Goal: Transaction & Acquisition: Purchase product/service

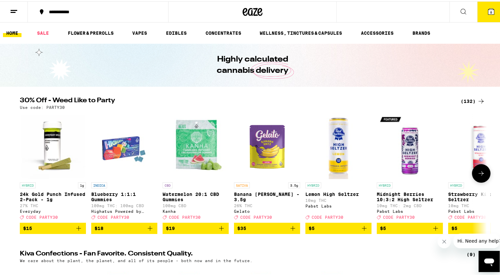
click at [478, 170] on button at bounding box center [481, 172] width 19 height 19
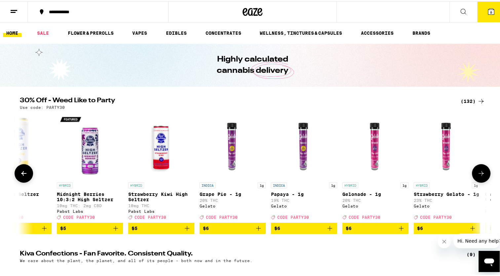
scroll to position [0, 393]
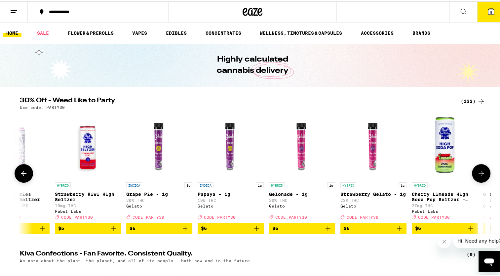
click at [478, 170] on button at bounding box center [481, 172] width 19 height 19
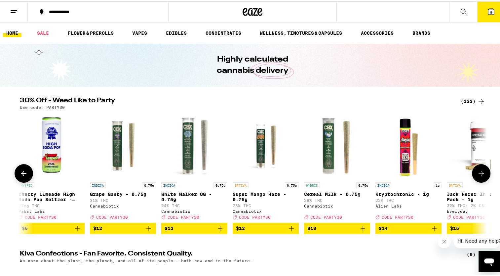
click at [478, 170] on button at bounding box center [481, 172] width 19 height 19
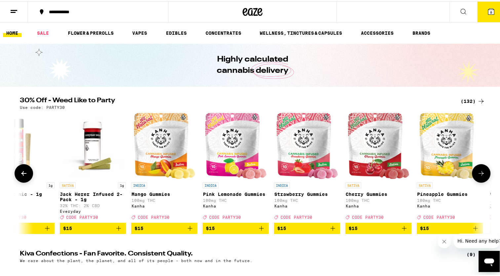
scroll to position [0, 1180]
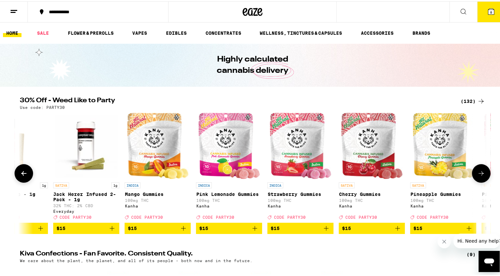
click at [478, 170] on button at bounding box center [481, 172] width 19 height 19
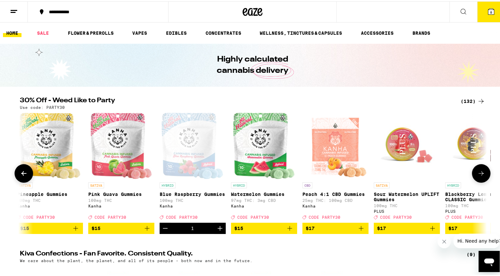
click at [478, 170] on button at bounding box center [481, 172] width 19 height 19
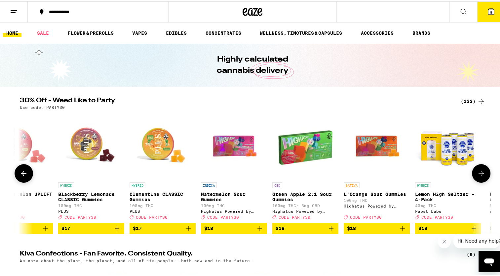
scroll to position [0, 1967]
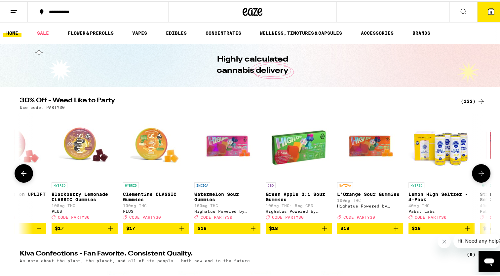
click at [478, 170] on button at bounding box center [481, 172] width 19 height 19
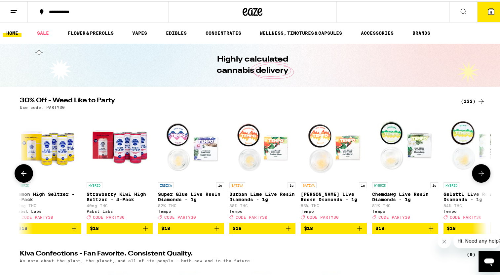
click at [478, 170] on button at bounding box center [481, 172] width 19 height 19
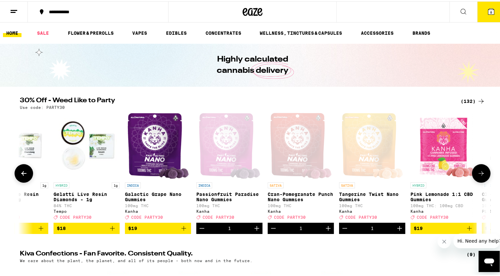
scroll to position [0, 2754]
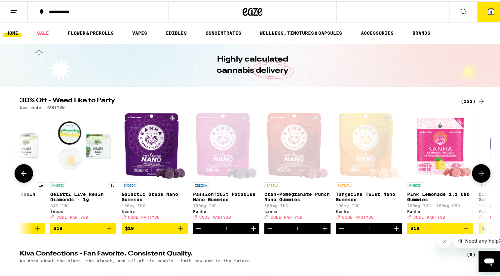
click at [478, 170] on button at bounding box center [481, 172] width 19 height 19
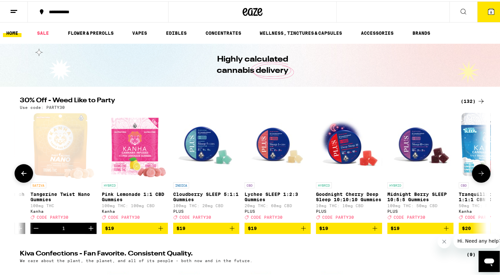
scroll to position [0, 3147]
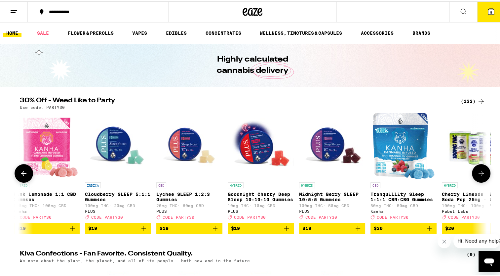
click at [478, 170] on button at bounding box center [481, 172] width 19 height 19
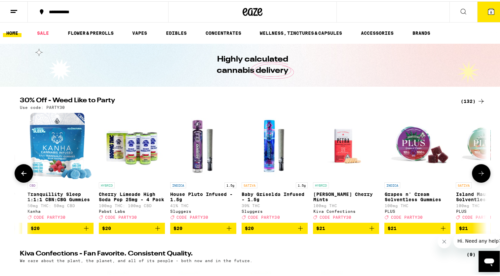
scroll to position [0, 3541]
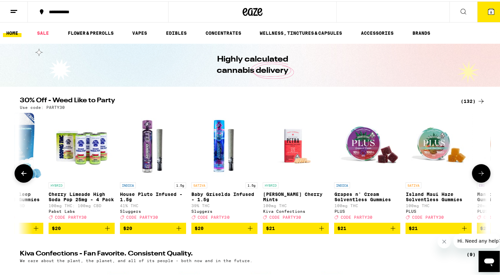
click at [478, 170] on button at bounding box center [481, 172] width 19 height 19
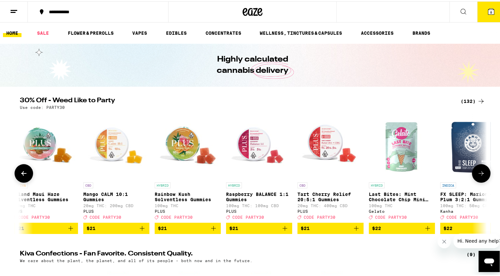
click at [478, 170] on button at bounding box center [481, 172] width 19 height 19
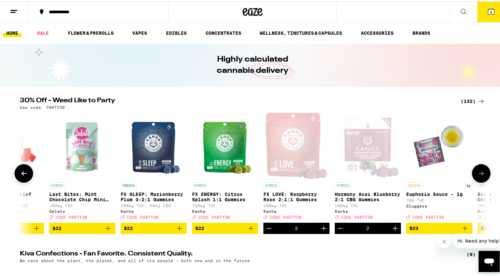
scroll to position [0, 4328]
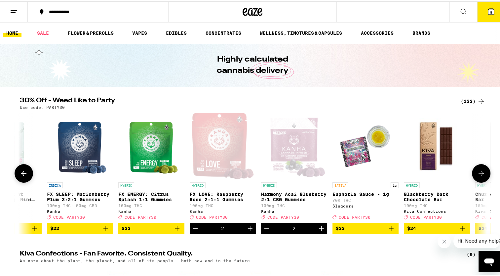
click at [478, 170] on button at bounding box center [481, 172] width 19 height 19
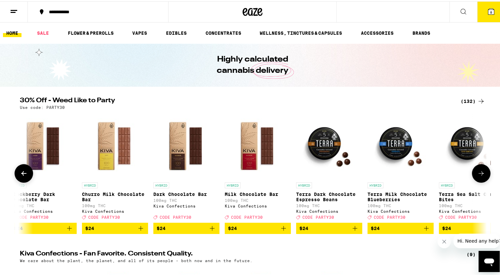
click at [478, 170] on button at bounding box center [481, 172] width 19 height 19
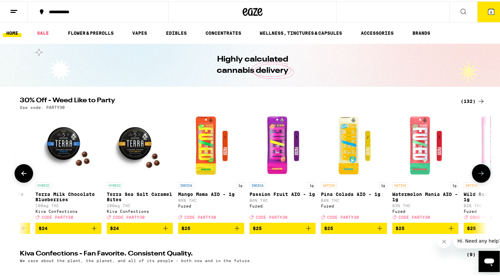
scroll to position [0, 5115]
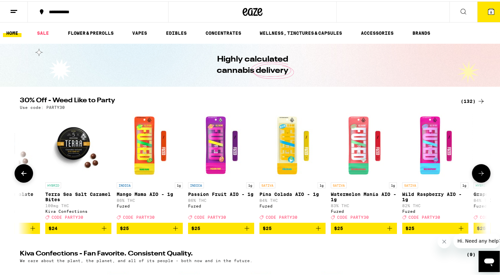
click at [478, 170] on button at bounding box center [481, 172] width 19 height 19
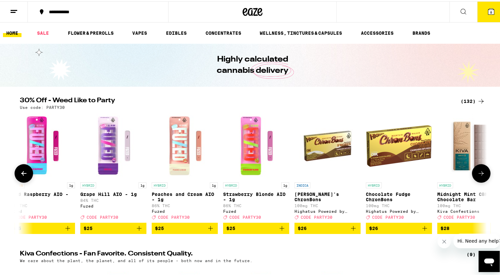
click at [478, 170] on button at bounding box center [481, 172] width 19 height 19
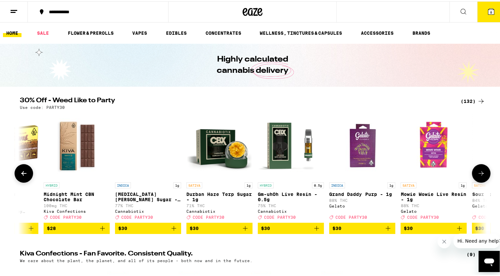
click at [478, 170] on button at bounding box center [481, 172] width 19 height 19
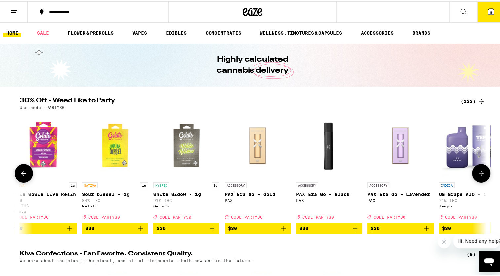
scroll to position [0, 6295]
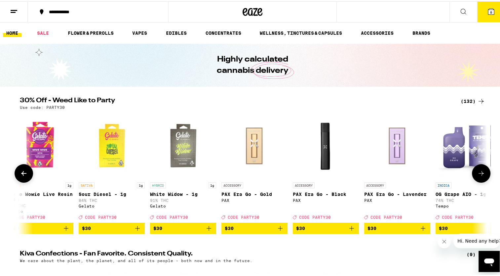
click at [478, 170] on button at bounding box center [481, 172] width 19 height 19
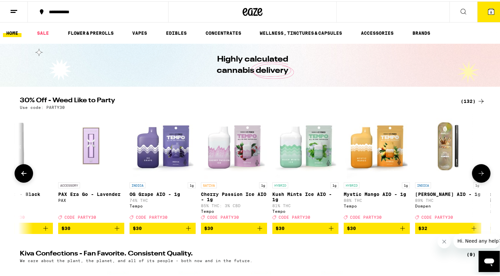
scroll to position [0, 6688]
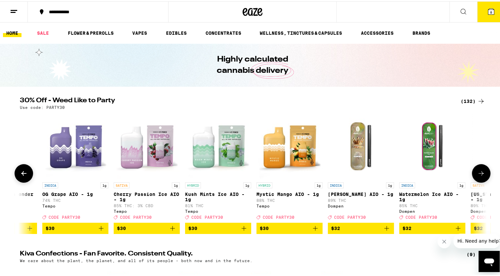
click at [478, 170] on button at bounding box center [481, 172] width 19 height 19
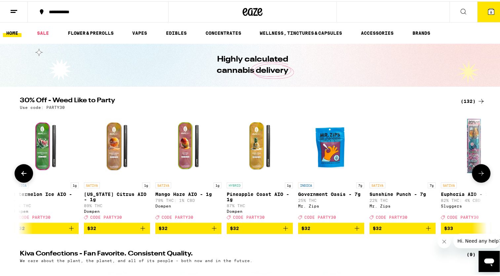
scroll to position [0, 7082]
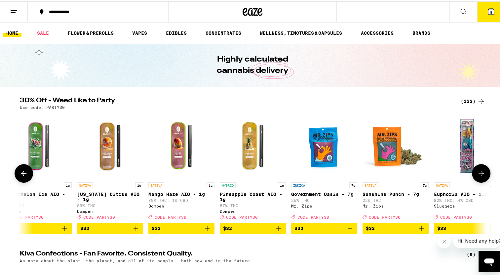
click at [478, 170] on button at bounding box center [481, 172] width 19 height 19
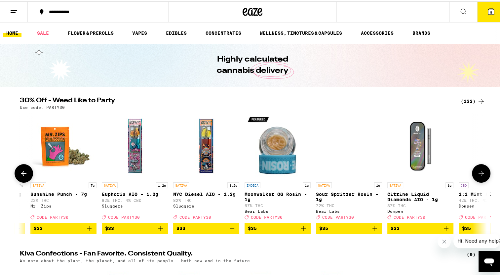
scroll to position [0, 7475]
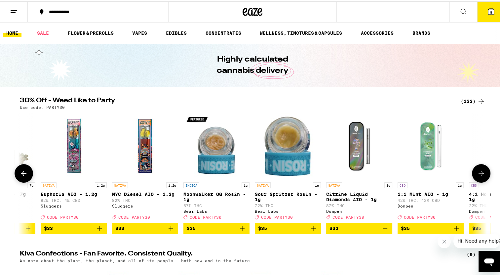
click at [478, 170] on button at bounding box center [481, 172] width 19 height 19
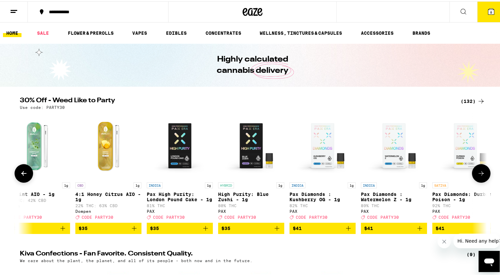
click at [478, 170] on button at bounding box center [481, 172] width 19 height 19
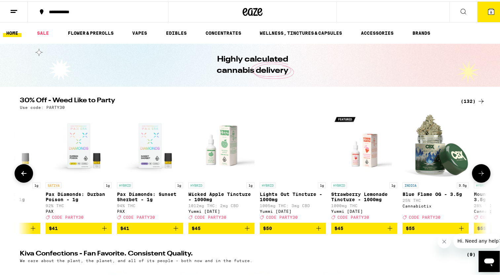
scroll to position [0, 8262]
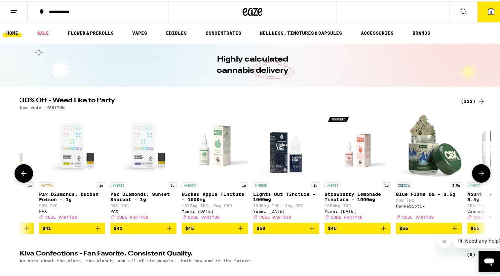
click at [478, 170] on button at bounding box center [481, 172] width 19 height 19
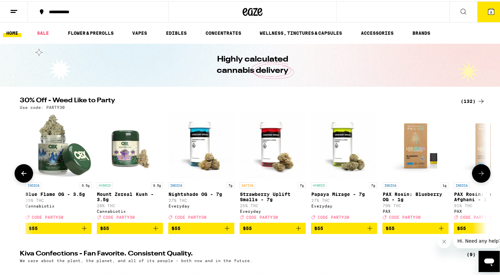
scroll to position [0, 8655]
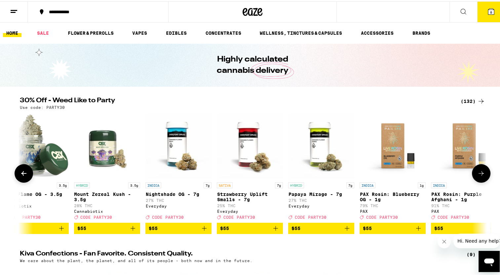
click at [24, 171] on icon at bounding box center [24, 172] width 8 height 8
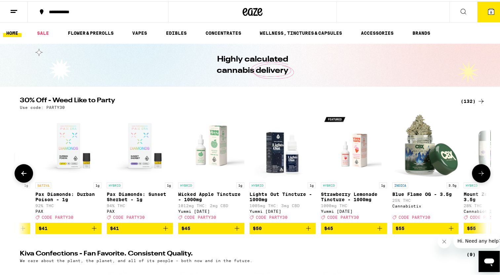
scroll to position [0, 8262]
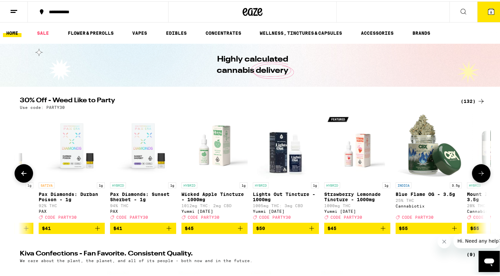
click at [480, 174] on icon at bounding box center [481, 172] width 8 height 8
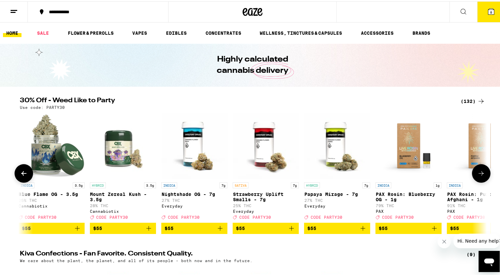
scroll to position [0, 8656]
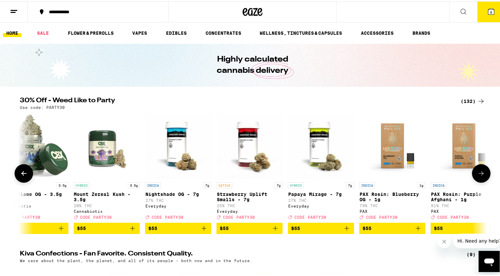
click at [103, 141] on img "Open page for Mount Zereal Kush - 3.5g from Cannabiotix" at bounding box center [107, 144] width 66 height 66
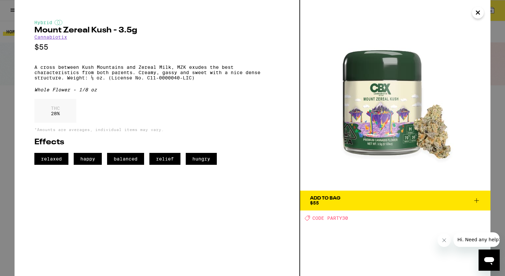
click at [477, 11] on icon "Close" at bounding box center [478, 13] width 8 height 10
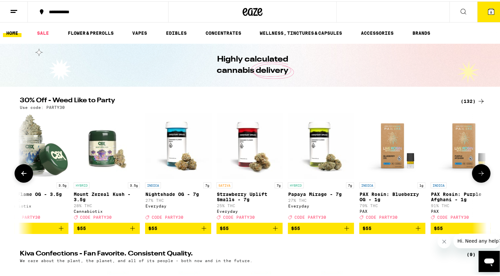
click at [478, 172] on icon at bounding box center [481, 172] width 8 height 8
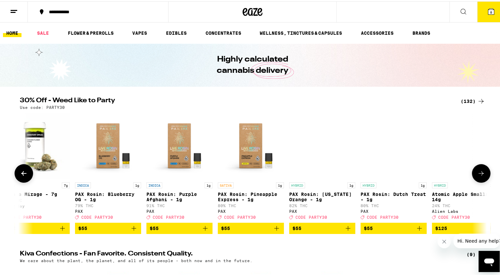
scroll to position [0, 8958]
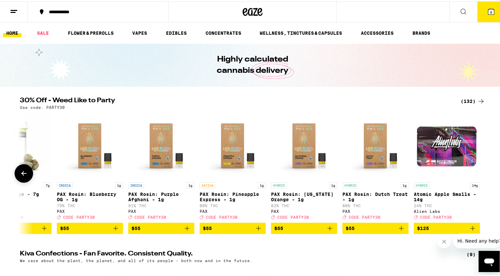
click at [478, 172] on div at bounding box center [481, 172] width 19 height 19
click at [20, 170] on button at bounding box center [24, 172] width 19 height 19
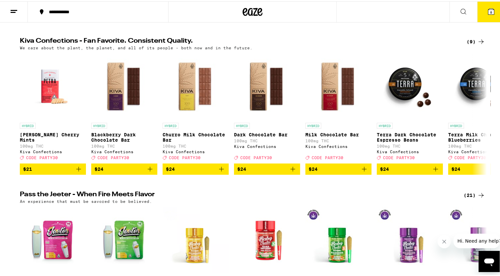
scroll to position [0, 0]
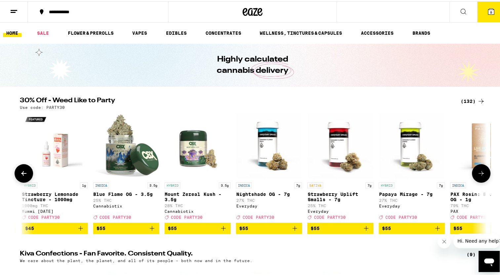
click at [403, 141] on img "Open page for Papaya Mirage - 7g from Everyday" at bounding box center [412, 144] width 66 height 66
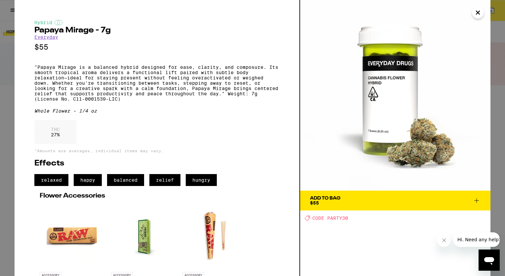
click at [477, 12] on icon "Close" at bounding box center [477, 12] width 3 height 3
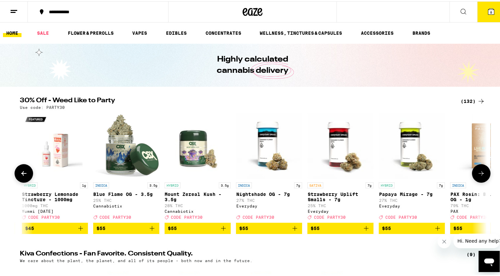
click at [477, 176] on icon at bounding box center [481, 172] width 8 height 8
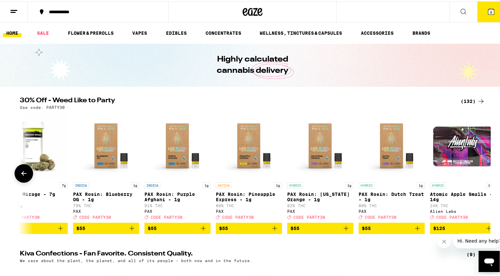
scroll to position [0, 8958]
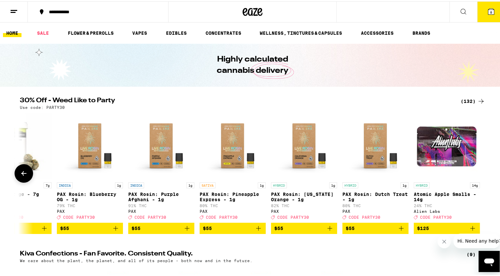
click at [476, 176] on div at bounding box center [481, 172] width 19 height 19
click at [20, 173] on icon at bounding box center [24, 172] width 8 height 8
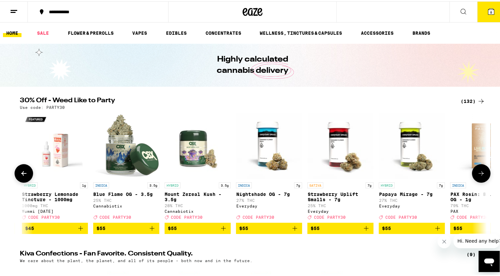
click at [20, 173] on icon at bounding box center [24, 172] width 8 height 8
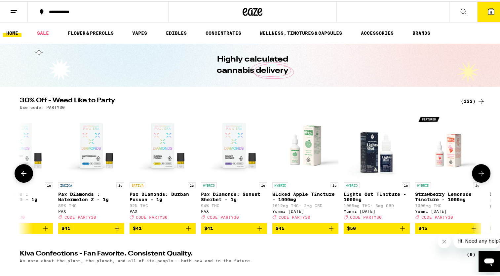
click at [20, 173] on icon at bounding box center [24, 172] width 8 height 8
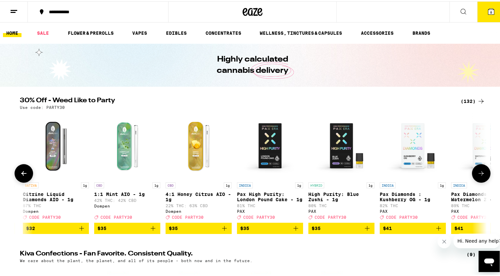
click at [20, 173] on icon at bounding box center [24, 172] width 8 height 8
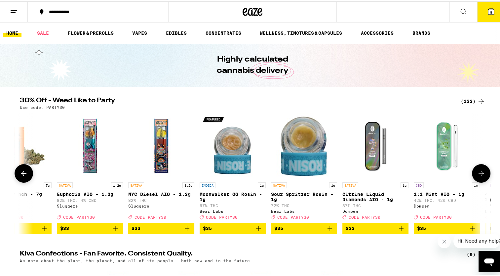
scroll to position [0, 7385]
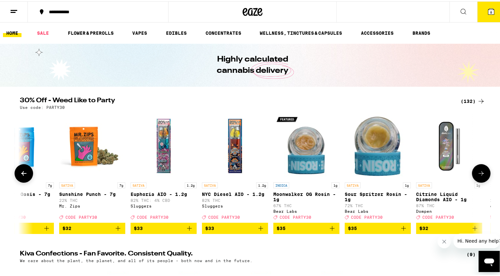
click at [476, 169] on button at bounding box center [481, 172] width 19 height 19
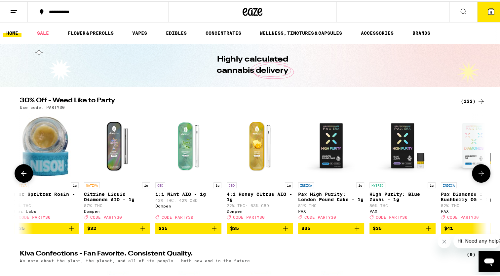
scroll to position [0, 7779]
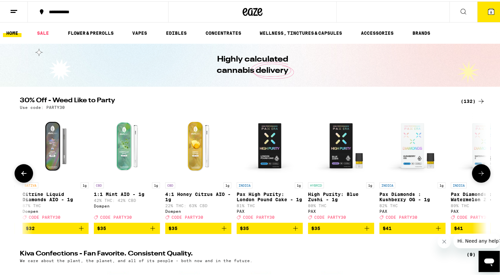
click at [46, 158] on img "Open page for Citrine Liquid Diamonds AIO - 1g from Dompen" at bounding box center [55, 144] width 66 height 66
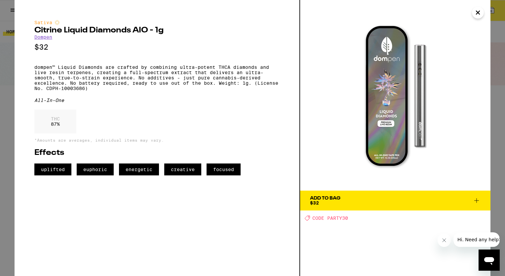
click at [477, 14] on icon "Close" at bounding box center [477, 12] width 3 height 3
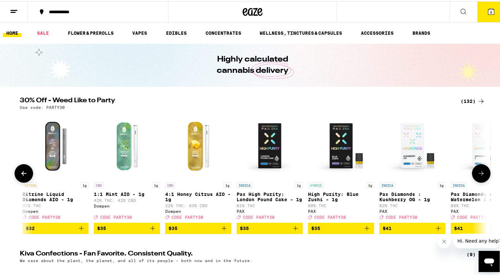
click at [21, 170] on button at bounding box center [24, 172] width 19 height 19
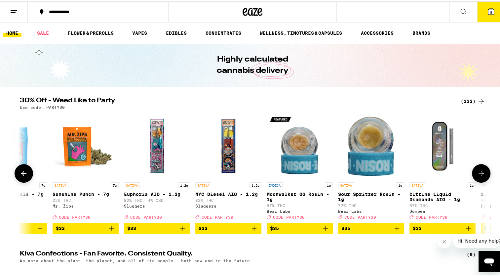
scroll to position [0, 7386]
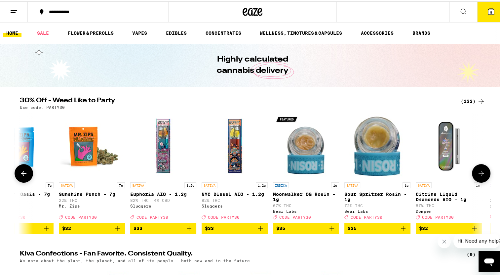
click at [159, 146] on img "Open page for Euphoria AIO - 1.2g from Sluggers" at bounding box center [163, 144] width 66 height 66
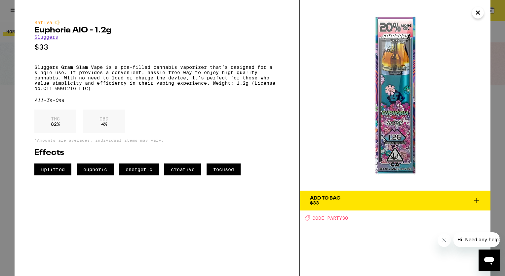
click at [476, 13] on icon "Close" at bounding box center [478, 13] width 8 height 10
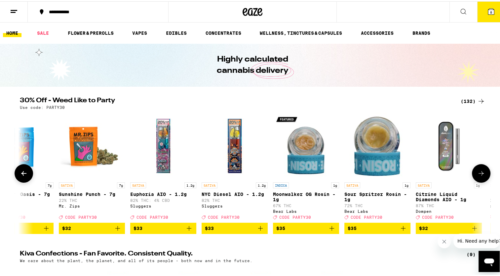
click at [15, 176] on button at bounding box center [24, 172] width 19 height 19
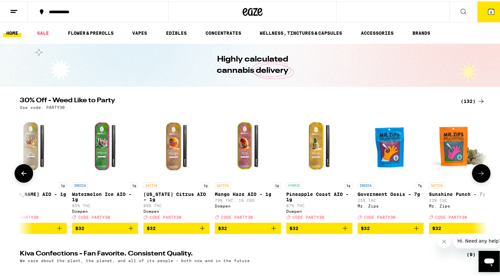
scroll to position [0, 6992]
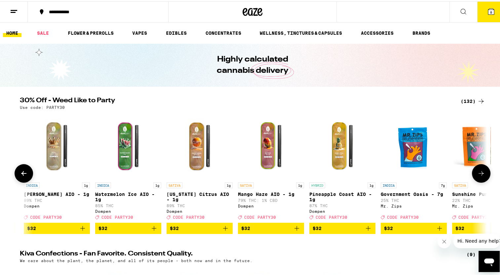
click at [196, 137] on img "Open page for California Citrus AIO - 1g from Dompen" at bounding box center [200, 144] width 66 height 66
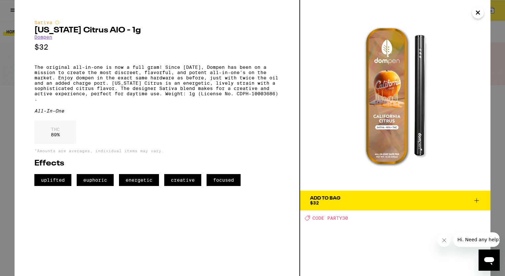
click at [354, 199] on span "Add To Bag $32" at bounding box center [395, 200] width 171 height 9
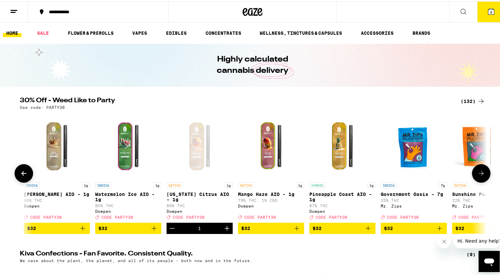
click at [15, 174] on button at bounding box center [24, 172] width 19 height 19
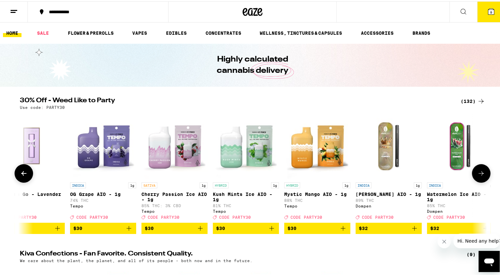
scroll to position [0, 6599]
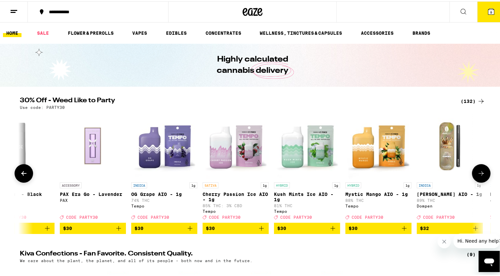
click at [15, 174] on button at bounding box center [24, 172] width 19 height 19
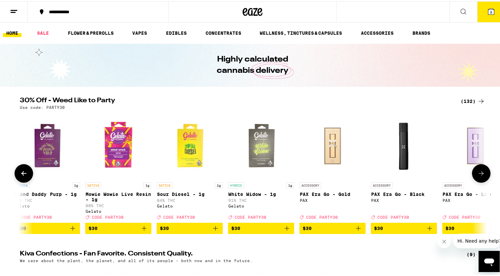
scroll to position [0, 6206]
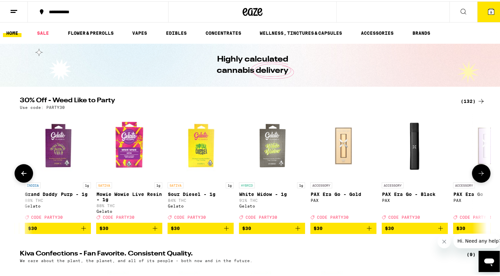
click at [15, 174] on button at bounding box center [24, 172] width 19 height 19
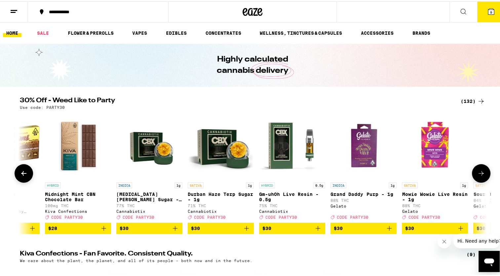
scroll to position [0, 5813]
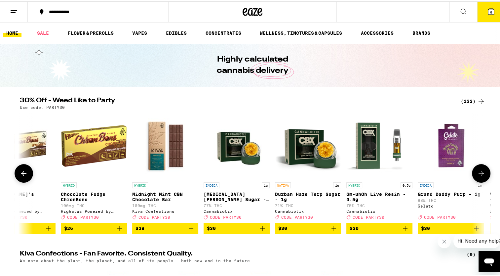
click at [478, 175] on icon at bounding box center [481, 172] width 8 height 8
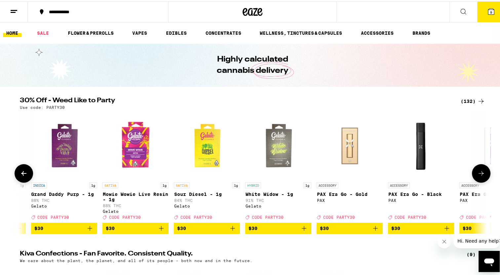
scroll to position [0, 6206]
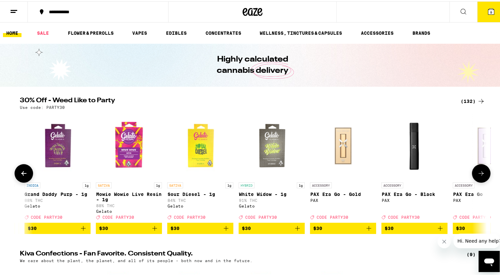
click at [21, 172] on icon at bounding box center [24, 172] width 8 height 8
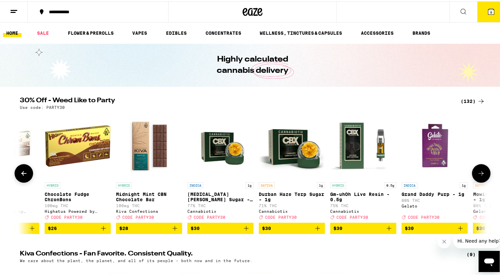
scroll to position [0, 5813]
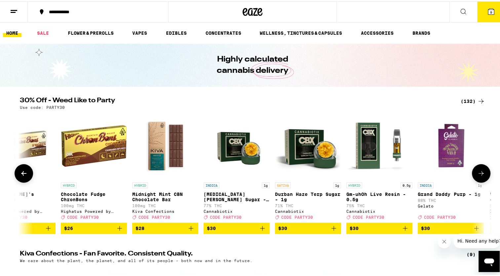
click at [21, 172] on icon at bounding box center [24, 172] width 8 height 8
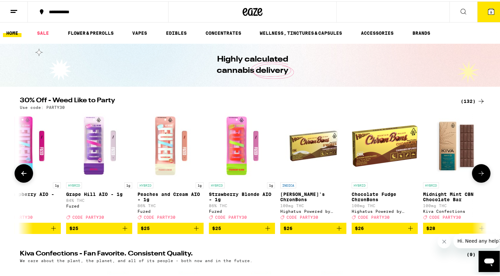
scroll to position [0, 5420]
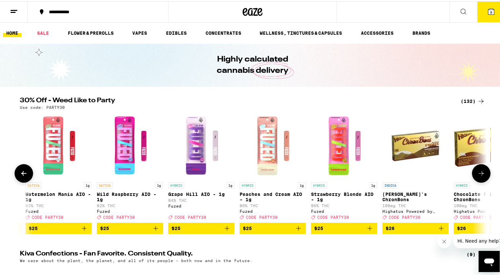
click at [21, 172] on icon at bounding box center [24, 172] width 8 height 8
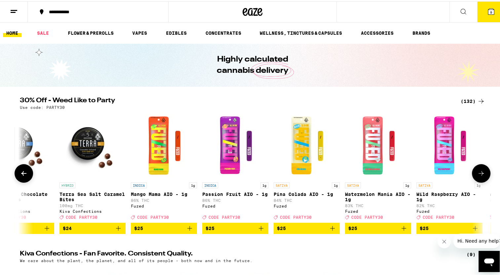
scroll to position [0, 5027]
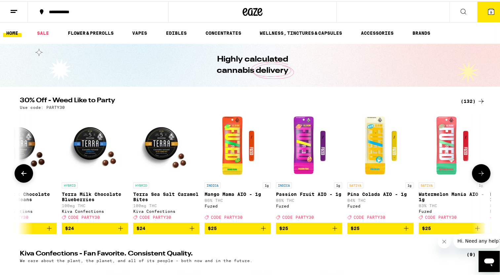
click at [219, 152] on img "Open page for Mango Mama AIO - 1g from Fuzed" at bounding box center [238, 144] width 66 height 66
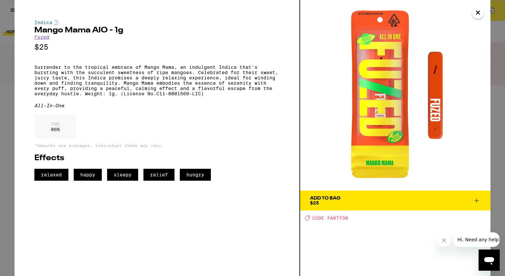
click at [478, 11] on icon "Close" at bounding box center [478, 13] width 8 height 10
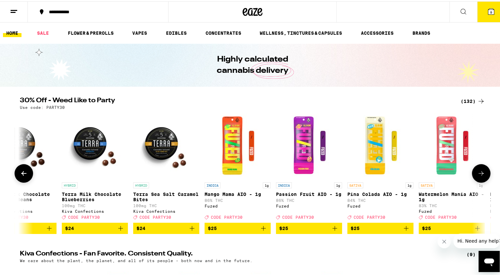
click at [16, 174] on button at bounding box center [24, 172] width 19 height 19
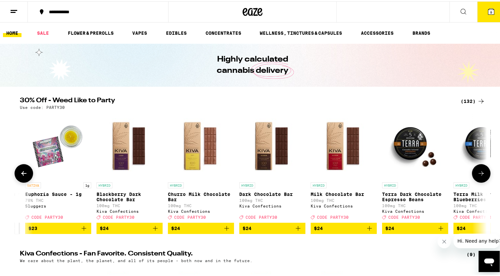
scroll to position [0, 4634]
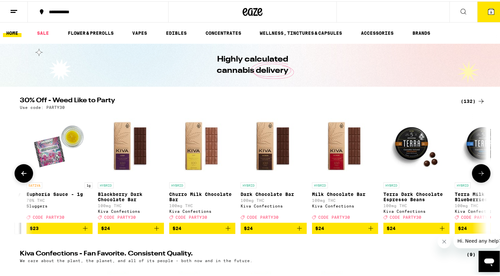
click at [16, 174] on button at bounding box center [24, 172] width 19 height 19
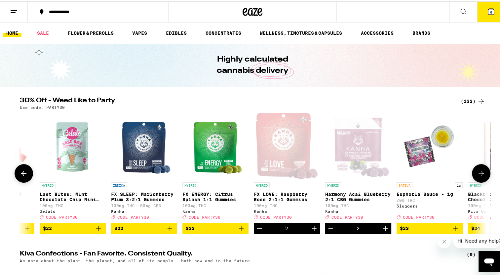
scroll to position [0, 4240]
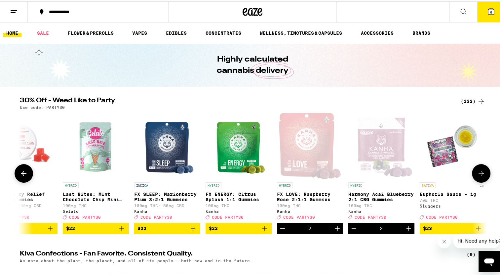
click at [16, 174] on button at bounding box center [24, 172] width 19 height 19
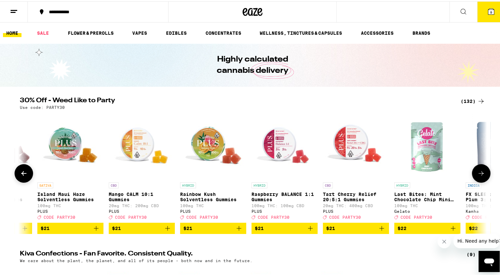
scroll to position [0, 3847]
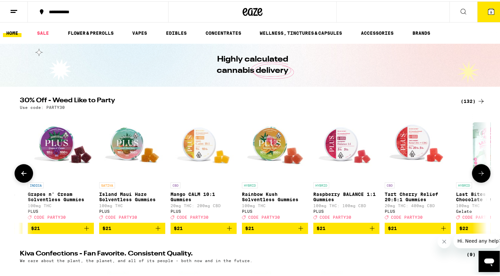
click at [16, 174] on button at bounding box center [24, 172] width 19 height 19
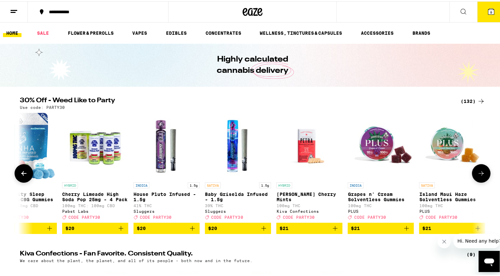
scroll to position [0, 3454]
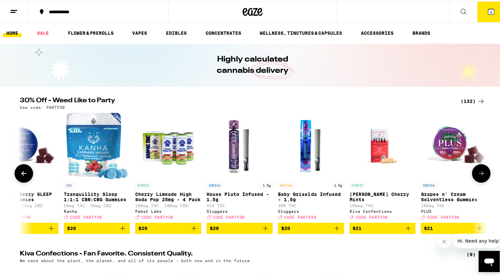
click at [16, 174] on button at bounding box center [24, 172] width 19 height 19
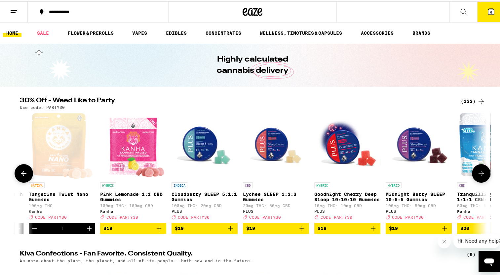
click at [16, 174] on button at bounding box center [24, 172] width 19 height 19
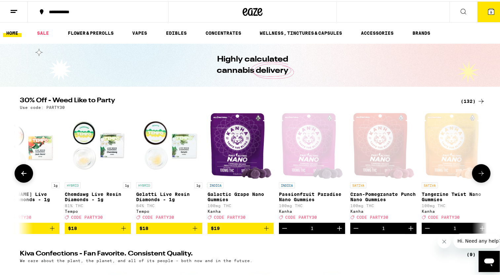
click at [16, 174] on button at bounding box center [24, 172] width 19 height 19
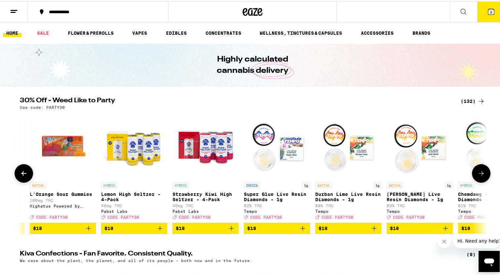
click at [16, 174] on button at bounding box center [24, 172] width 19 height 19
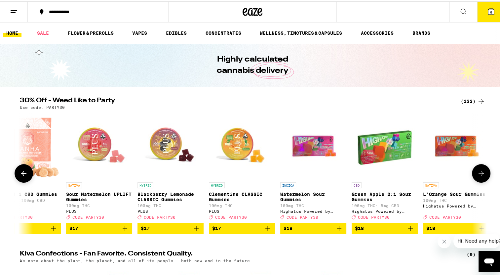
click at [16, 174] on button at bounding box center [24, 172] width 19 height 19
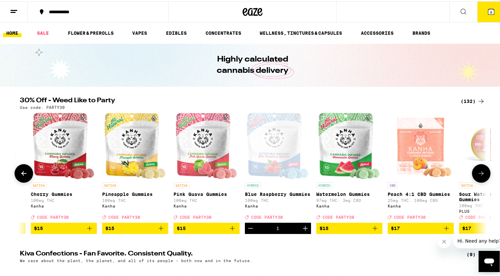
click at [16, 174] on button at bounding box center [24, 172] width 19 height 19
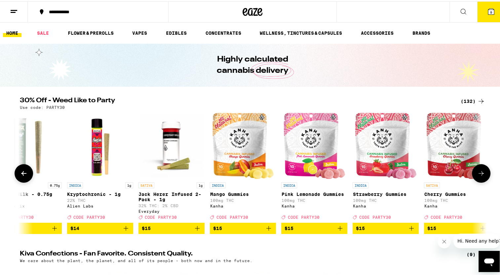
click at [16, 174] on button at bounding box center [24, 172] width 19 height 19
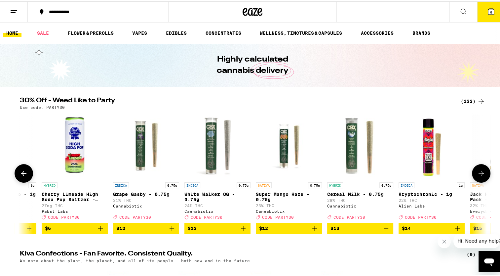
scroll to position [0, 702]
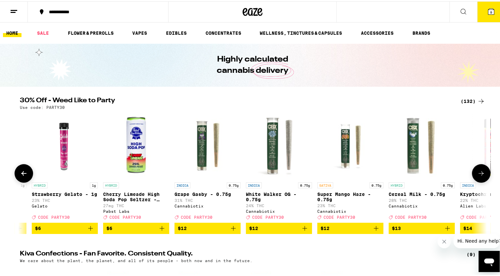
click at [16, 174] on button at bounding box center [24, 172] width 19 height 19
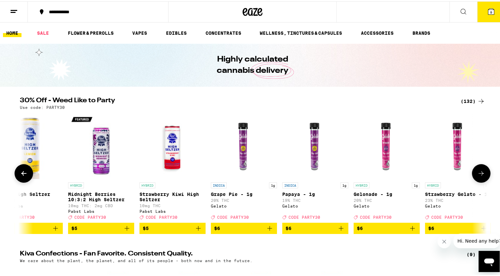
click at [16, 174] on button at bounding box center [24, 172] width 19 height 19
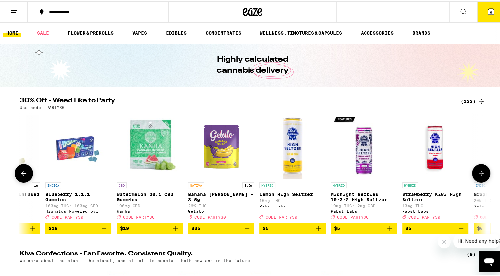
scroll to position [0, 0]
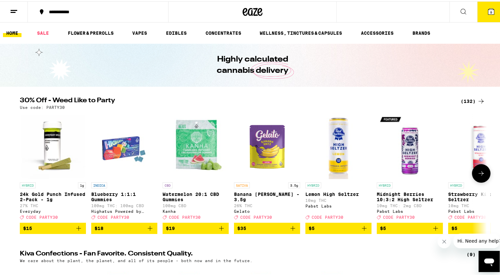
click at [16, 174] on div at bounding box center [24, 172] width 19 height 19
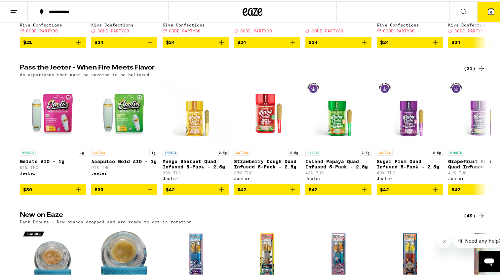
scroll to position [352, 0]
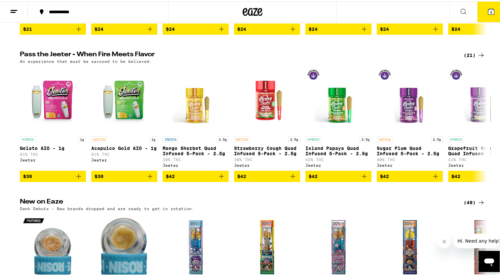
click at [488, 6] on icon at bounding box center [491, 10] width 8 height 8
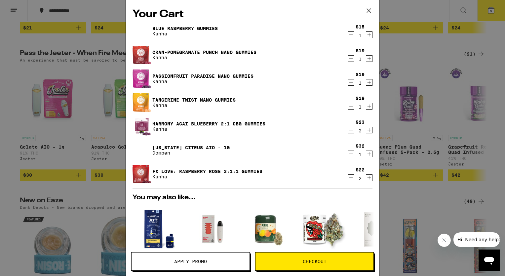
click at [348, 31] on icon "Decrement" at bounding box center [351, 35] width 6 height 8
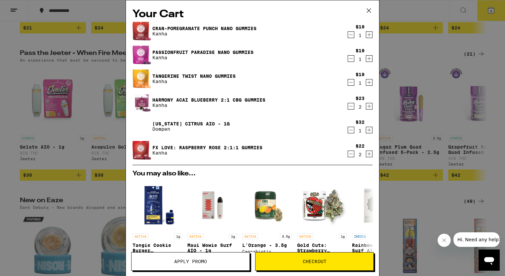
click at [348, 36] on icon "Decrement" at bounding box center [351, 35] width 6 height 8
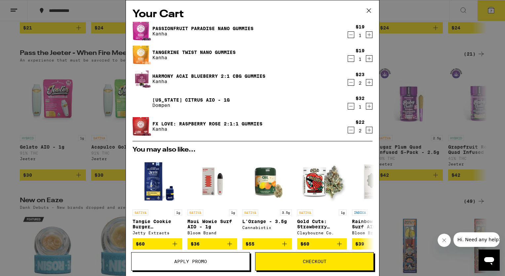
click at [491, 37] on div "Your Cart Passionfruit Paradise Nano Gummies Kanha $19 1 Tangerine Twist Nano G…" at bounding box center [252, 138] width 505 height 276
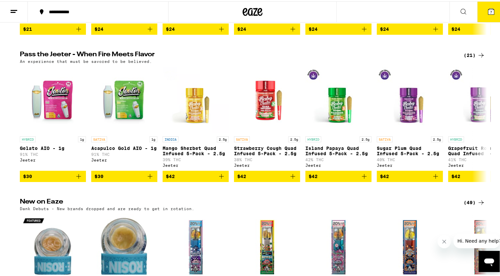
click at [491, 37] on div "Your Cart Passionfruit Paradise Nano Gummies Kanha $19 1 Tangerine Twist Nano G…" at bounding box center [252, 138] width 505 height 276
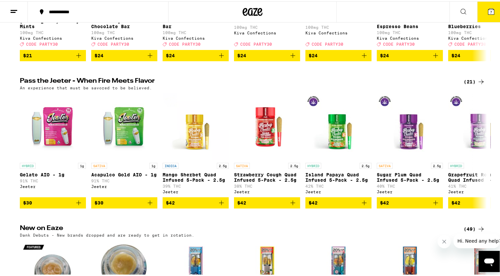
scroll to position [313, 0]
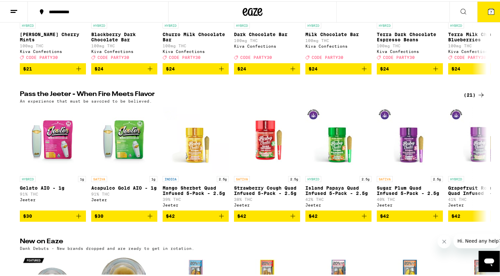
click at [487, 6] on icon at bounding box center [491, 10] width 8 height 8
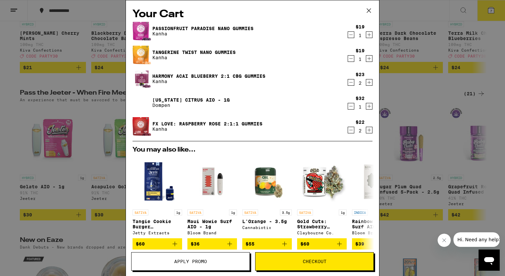
click at [193, 261] on span "Apply Promo" at bounding box center [190, 261] width 33 height 5
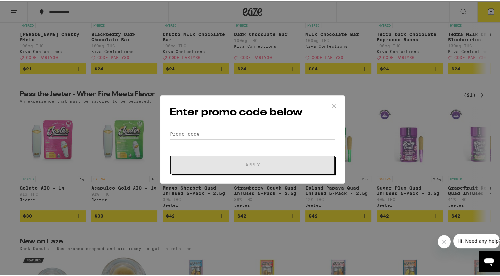
click at [176, 128] on input "Promo Code" at bounding box center [253, 133] width 166 height 10
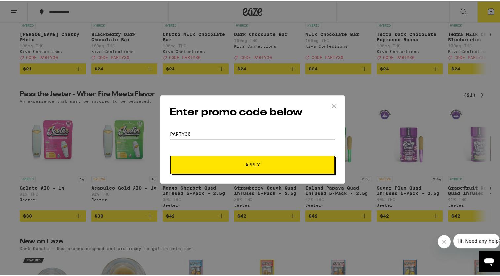
type input "party30"
click at [213, 159] on button "Apply" at bounding box center [252, 163] width 165 height 19
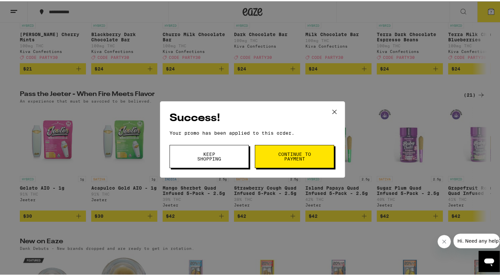
click at [290, 158] on span "Continue to payment" at bounding box center [295, 154] width 34 height 9
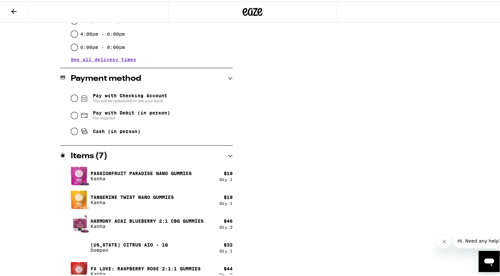
scroll to position [238, 0]
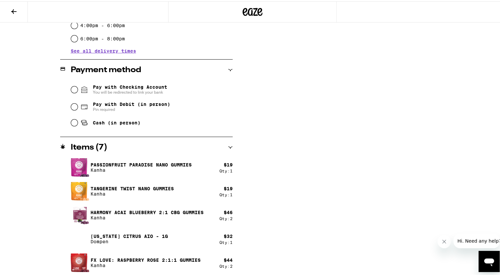
click at [17, 9] on icon at bounding box center [14, 10] width 8 height 8
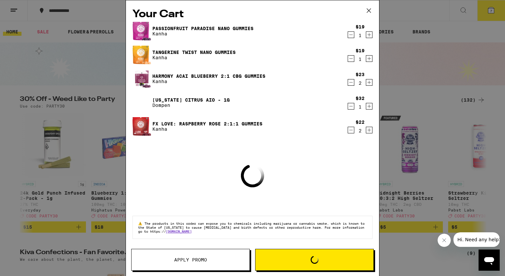
click at [350, 81] on icon "Decrement" at bounding box center [351, 82] width 6 height 8
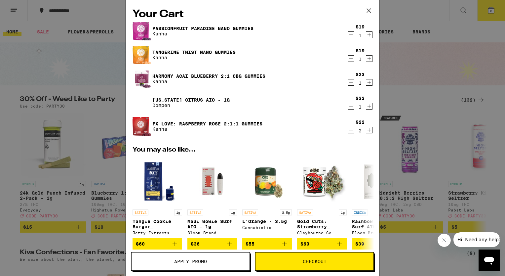
click at [350, 81] on div "$23 1" at bounding box center [360, 79] width 25 height 14
click at [295, 259] on span "Checkout" at bounding box center [314, 261] width 118 height 5
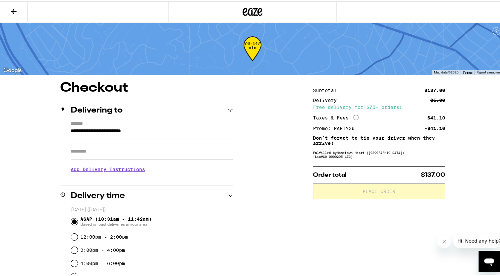
click at [15, 8] on icon at bounding box center [14, 10] width 8 height 8
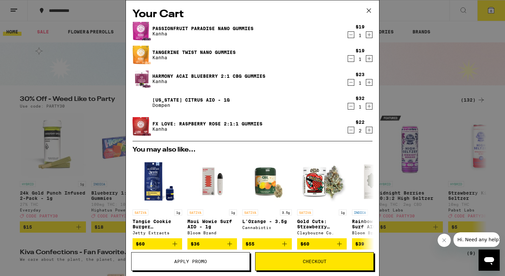
click at [348, 82] on icon "Decrement" at bounding box center [351, 82] width 6 height 8
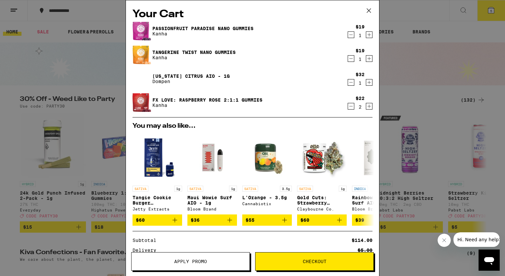
click at [269, 260] on span "Checkout" at bounding box center [314, 261] width 118 height 5
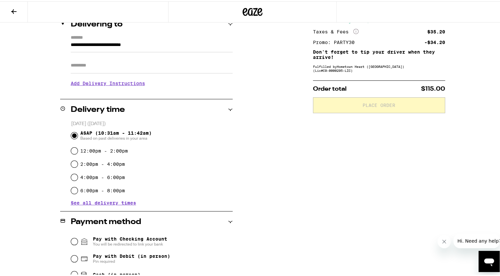
scroll to position [99, 0]
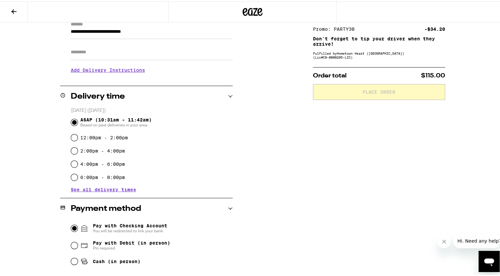
click at [71, 225] on input "Pay with Checking Account You will be redirected to link your bank" at bounding box center [74, 226] width 7 height 7
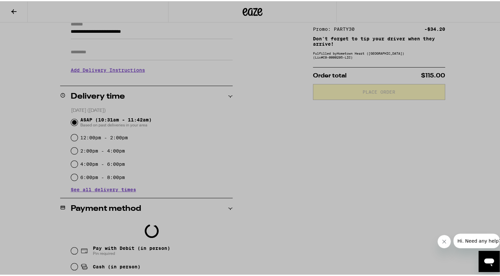
click at [72, 265] on div at bounding box center [252, 138] width 505 height 276
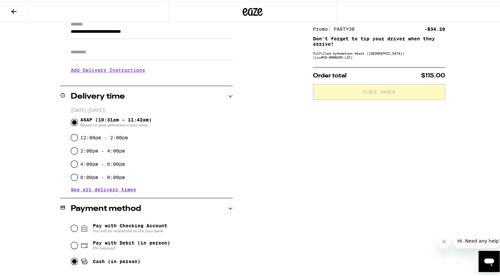
click at [71, 260] on input "Cash (in person)" at bounding box center [74, 259] width 7 height 7
radio input "true"
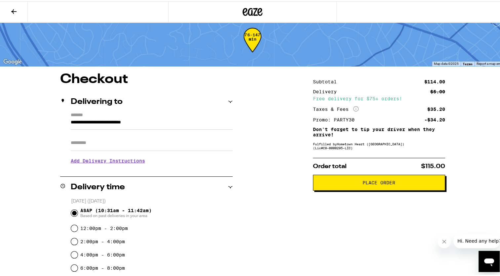
scroll to position [0, 0]
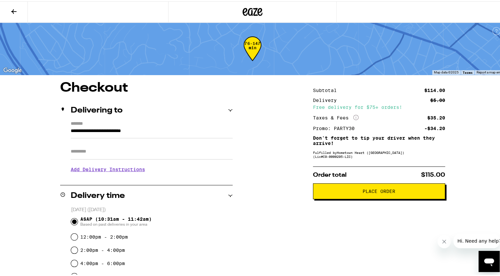
click at [364, 187] on button "Place Order" at bounding box center [379, 190] width 132 height 16
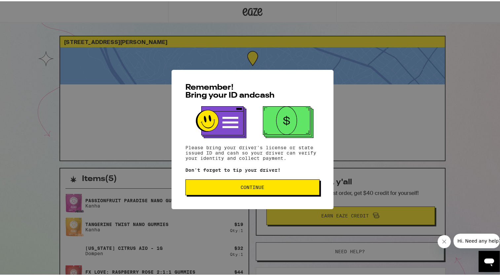
click at [228, 184] on span "Continue" at bounding box center [252, 185] width 123 height 5
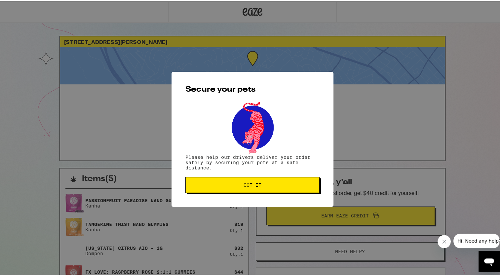
click at [228, 184] on span "Got it" at bounding box center [252, 183] width 123 height 5
